Goal: Task Accomplishment & Management: Use online tool/utility

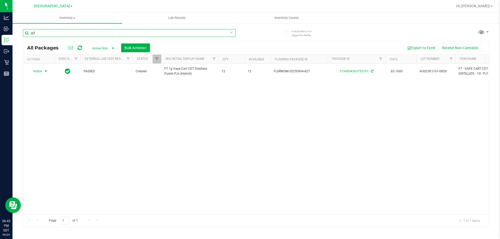
click at [44, 33] on input "pj1" at bounding box center [129, 33] width 213 height 8
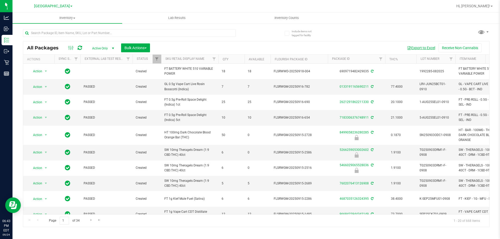
click at [412, 47] on button "Export to Excel" at bounding box center [421, 48] width 35 height 9
click at [286, 17] on span "Inventory Counts" at bounding box center [287, 18] width 39 height 5
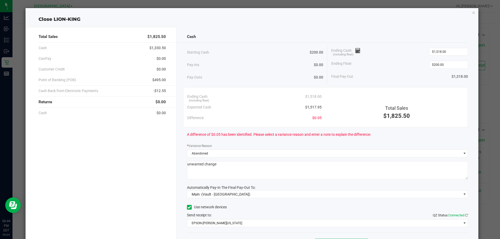
scroll to position [30, 0]
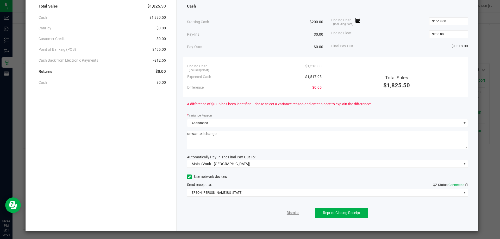
click at [291, 215] on link "Dismiss" at bounding box center [293, 213] width 13 height 5
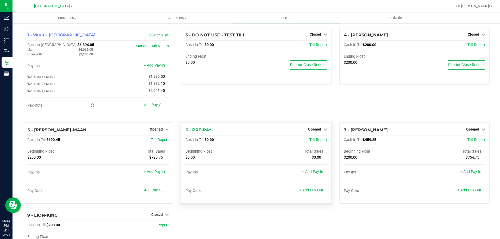
scroll to position [0, 0]
